Goal: Information Seeking & Learning: Learn about a topic

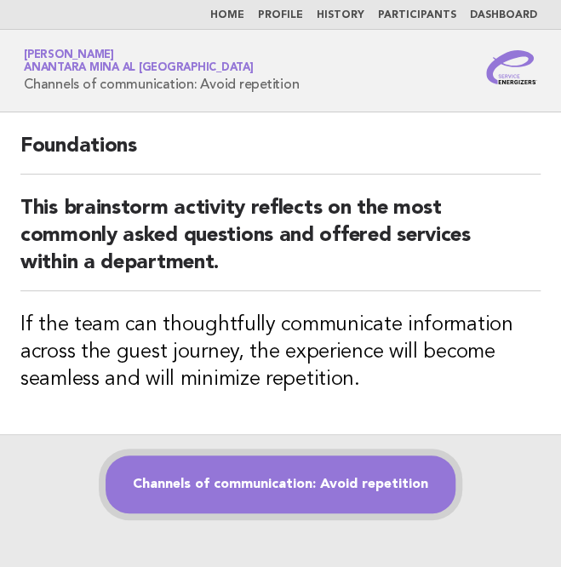
click at [274, 476] on link "Channels of communication: Avoid repetition" at bounding box center [280, 484] width 350 height 58
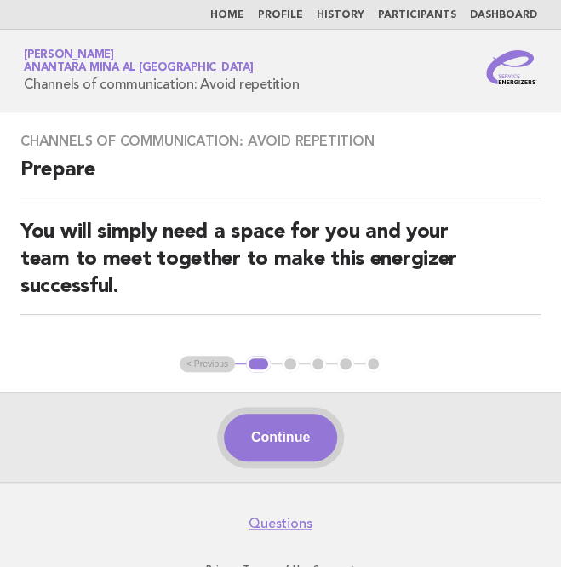
click at [311, 433] on button "Continue" at bounding box center [280, 437] width 113 height 48
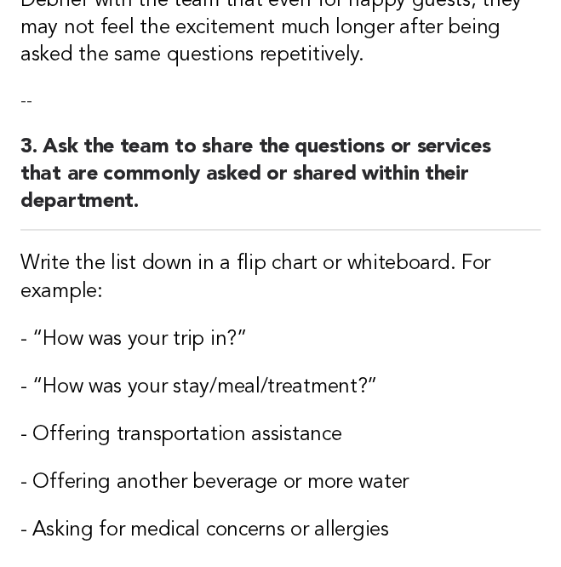
scroll to position [633, 0]
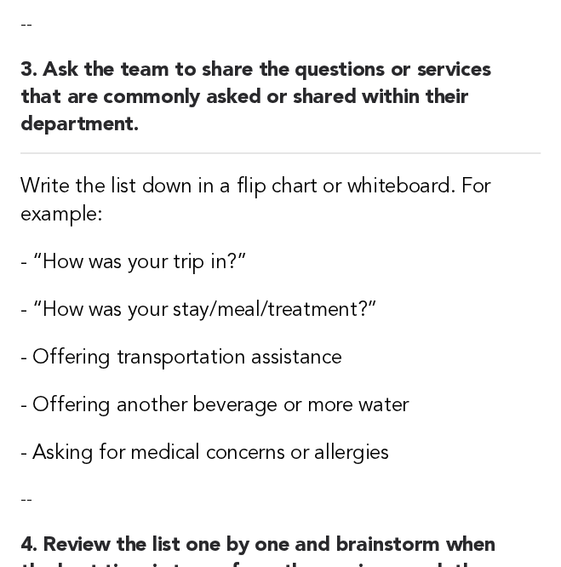
click at [339, 321] on div "Channels of communication: Avoid repetition Activity 1. Identify one team membe…" at bounding box center [280, 73] width 561 height 1188
